Goal: Navigation & Orientation: Find specific page/section

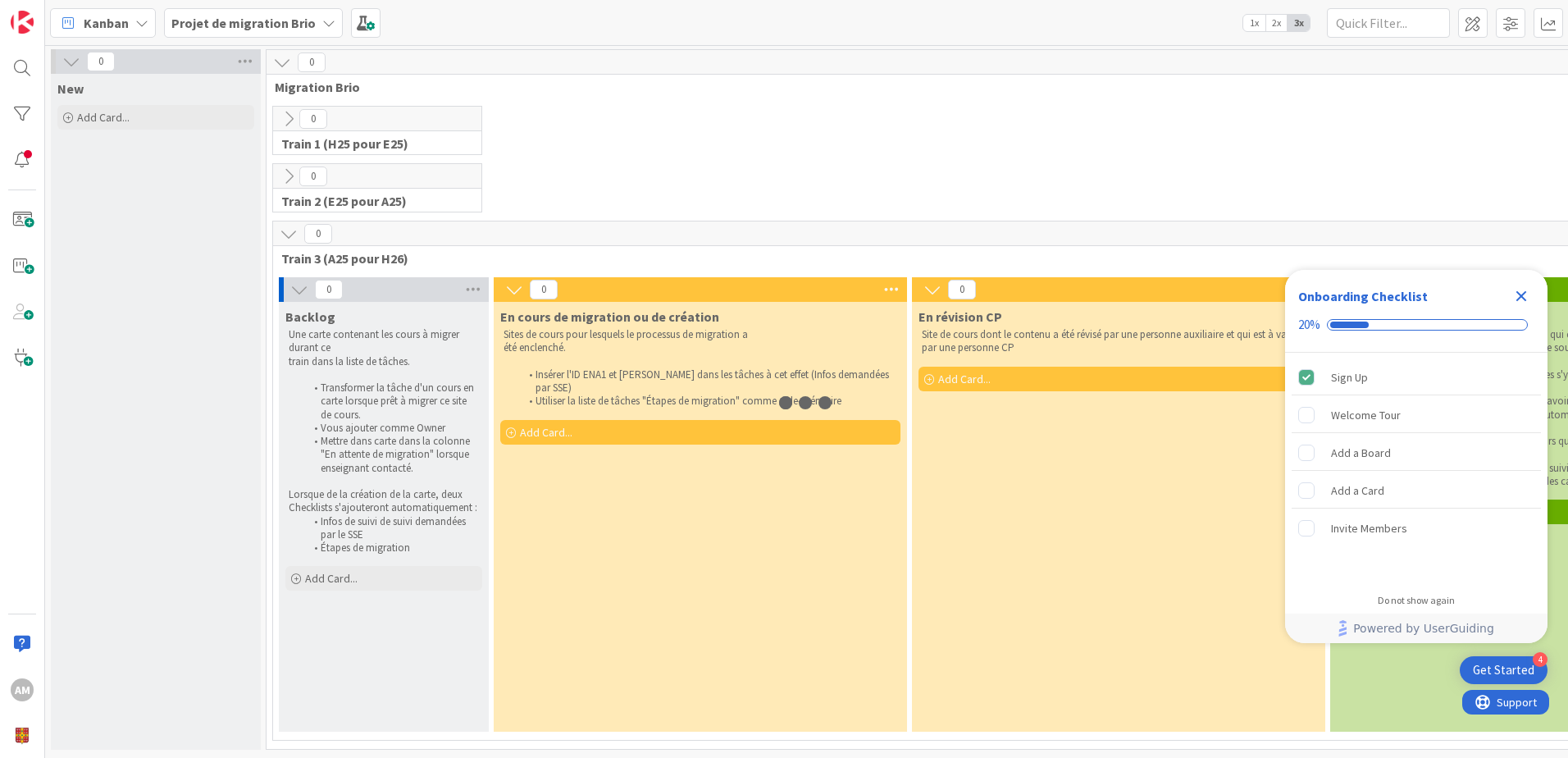
click at [1531, 300] on div "Close Checklist" at bounding box center [1521, 296] width 26 height 26
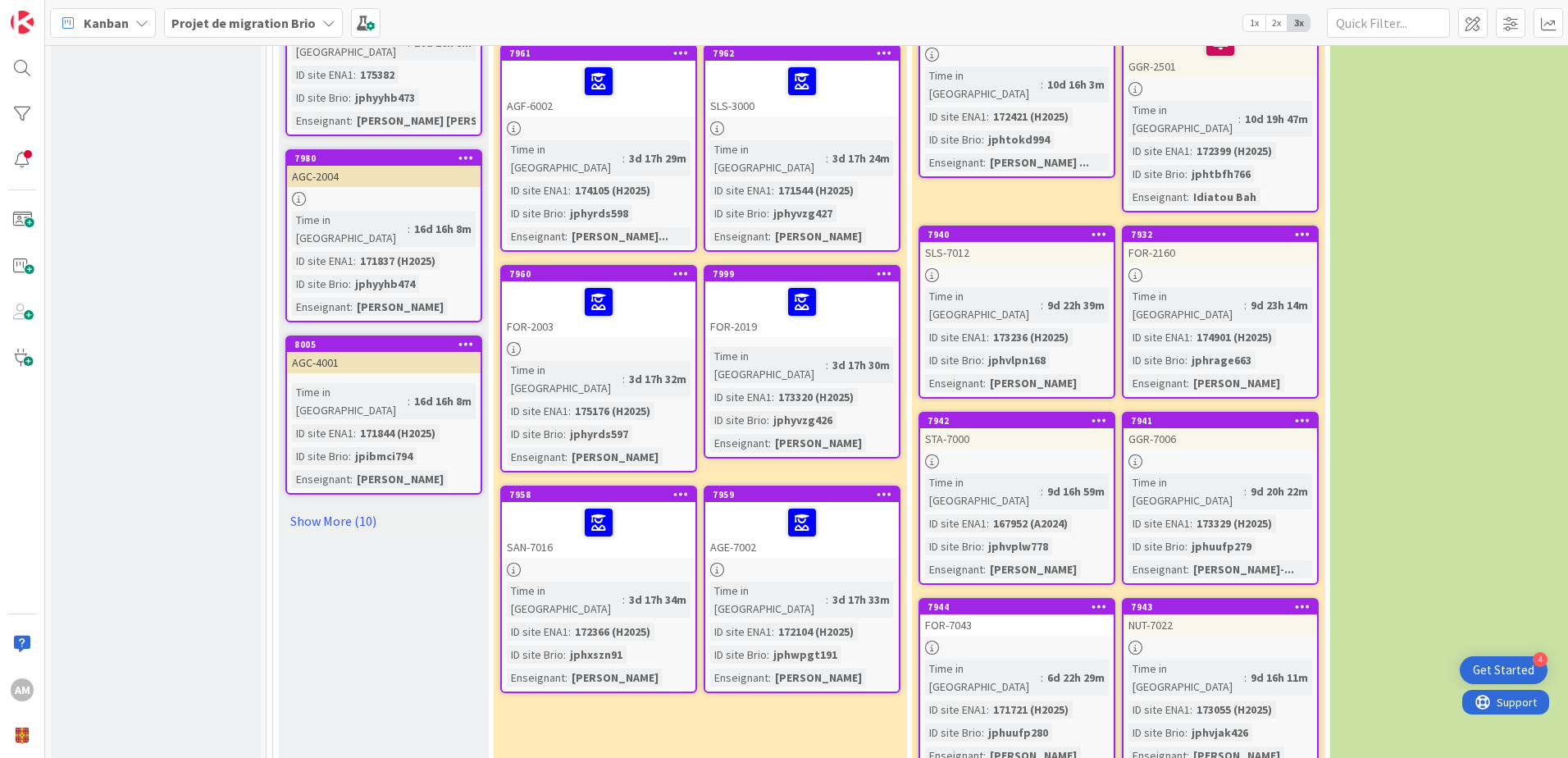
scroll to position [1937, 0]
